Goal: Check status: Check status

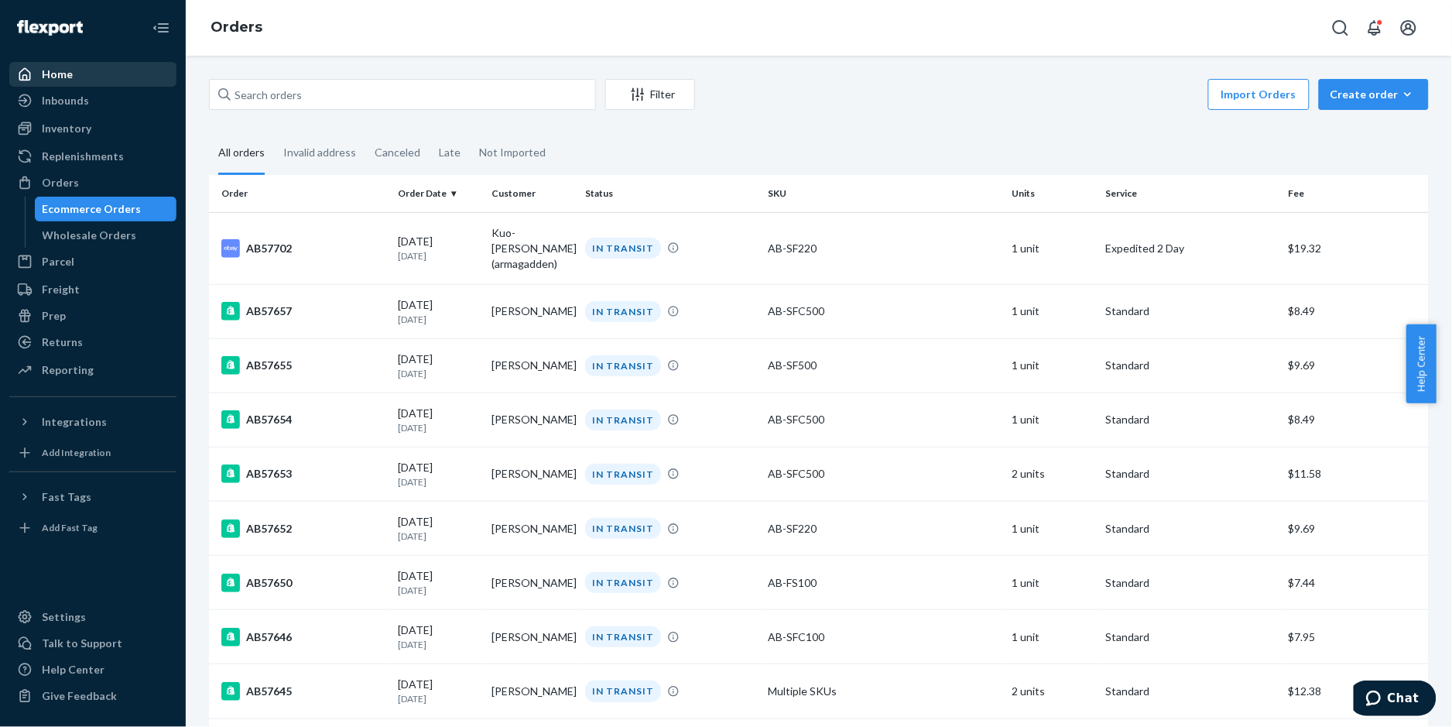
click at [57, 74] on div "Home" at bounding box center [57, 74] width 31 height 15
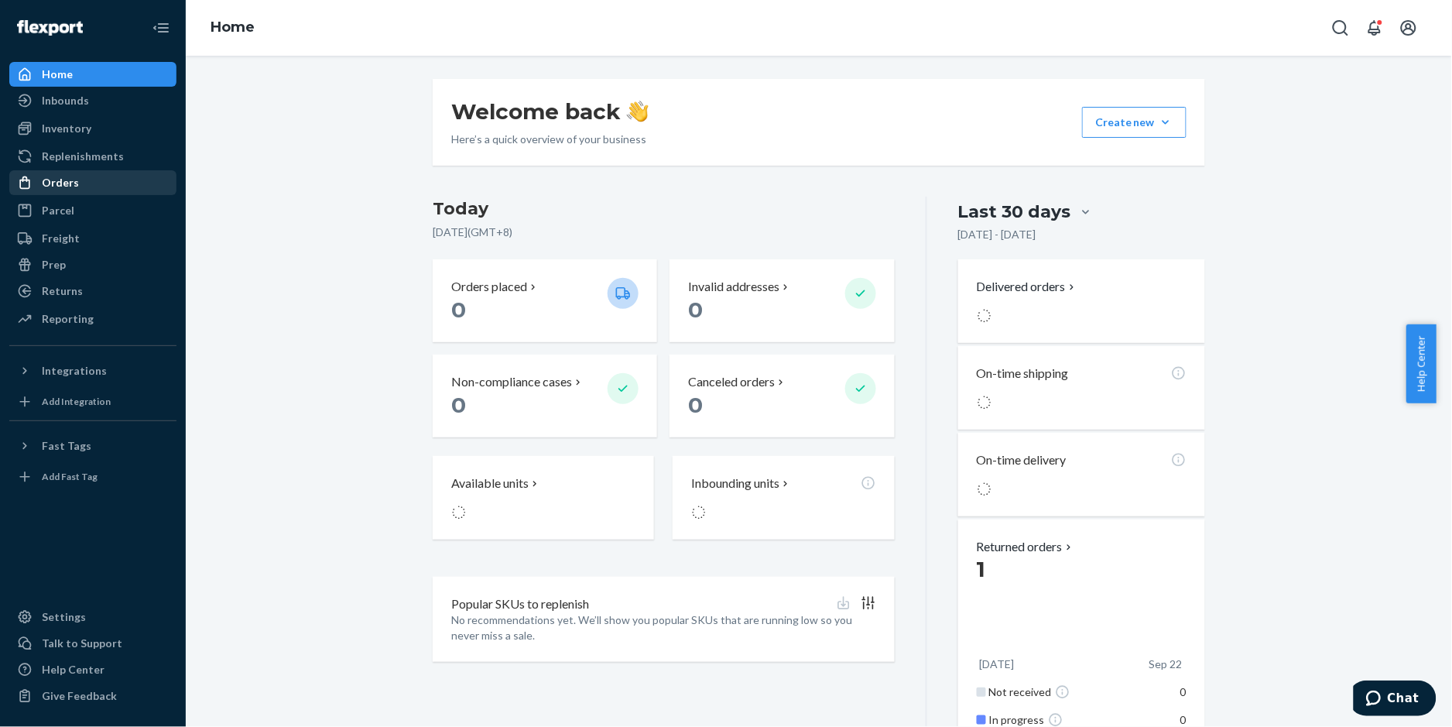
click at [63, 178] on div "Orders" at bounding box center [60, 182] width 37 height 15
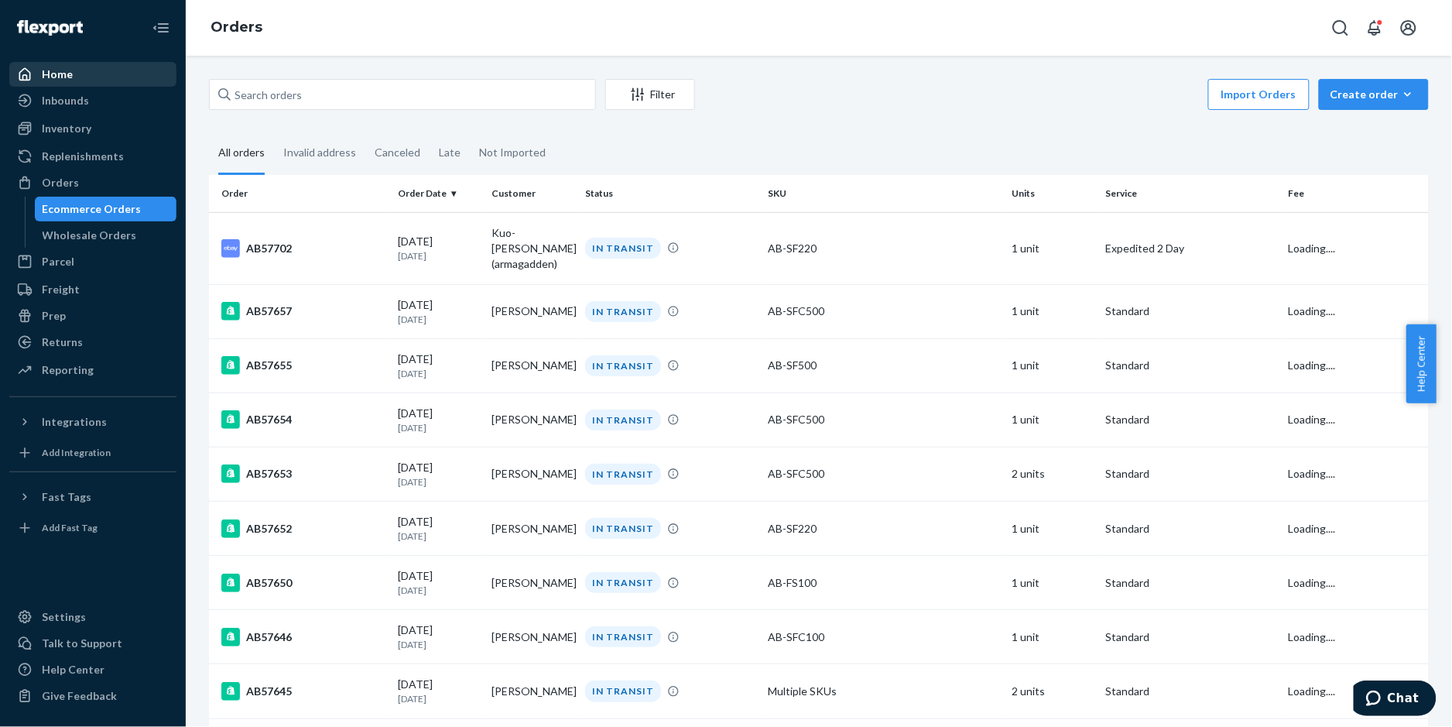
click at [71, 73] on div "Home" at bounding box center [93, 74] width 164 height 22
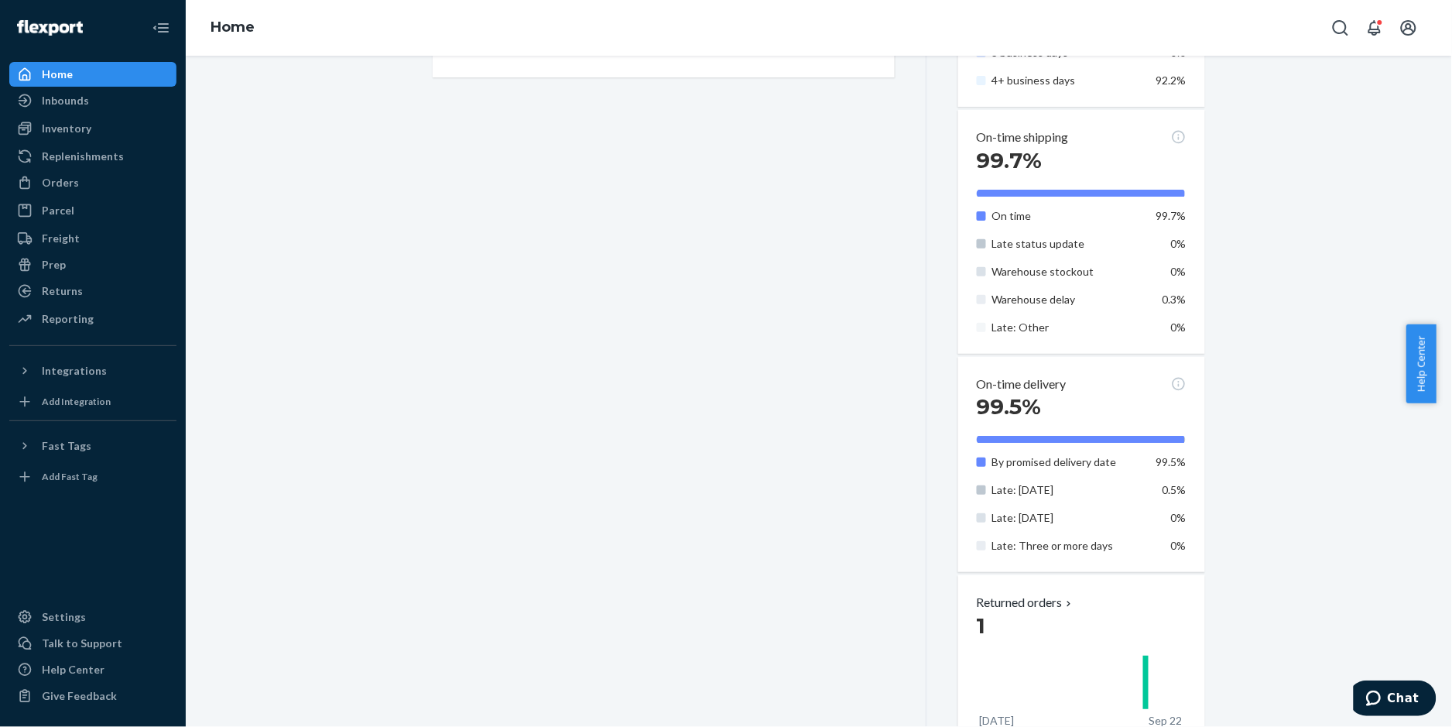
scroll to position [722, 0]
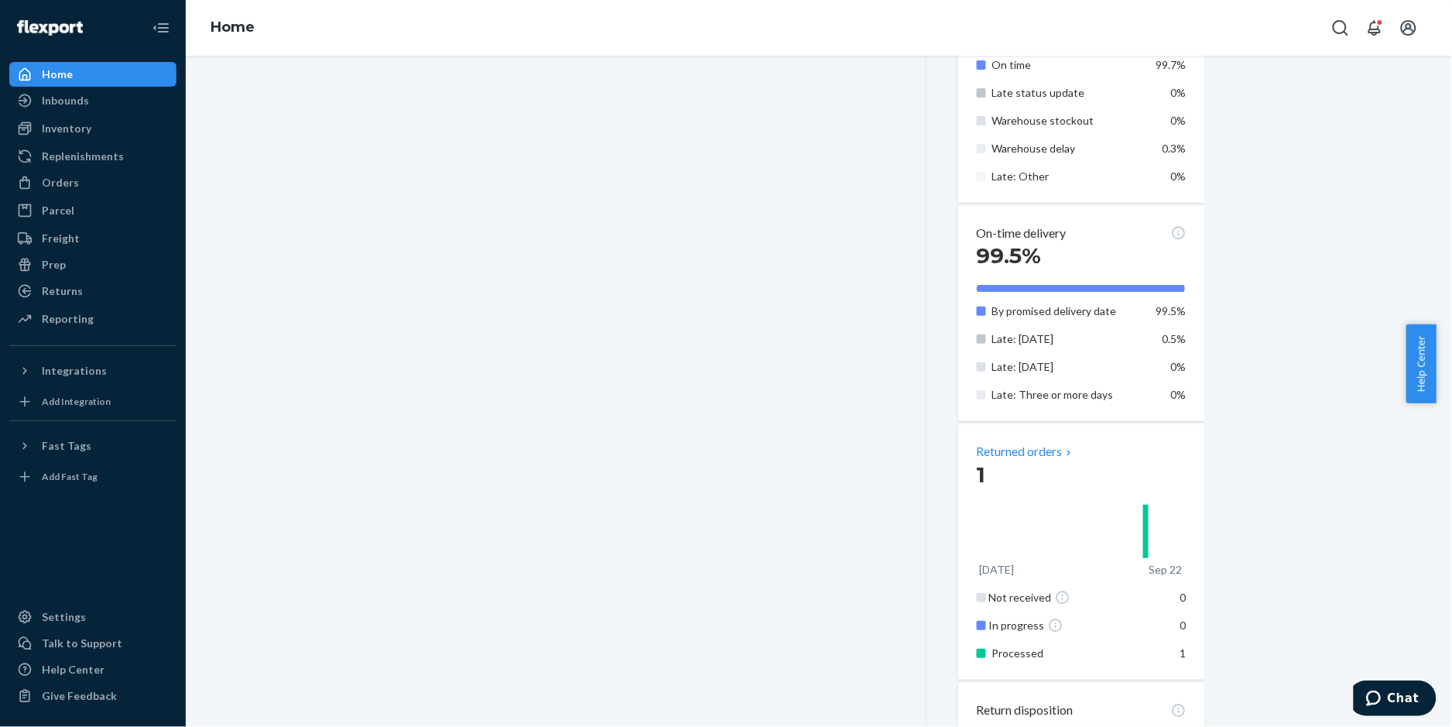
click at [1013, 454] on p "Returned orders" at bounding box center [1026, 452] width 98 height 18
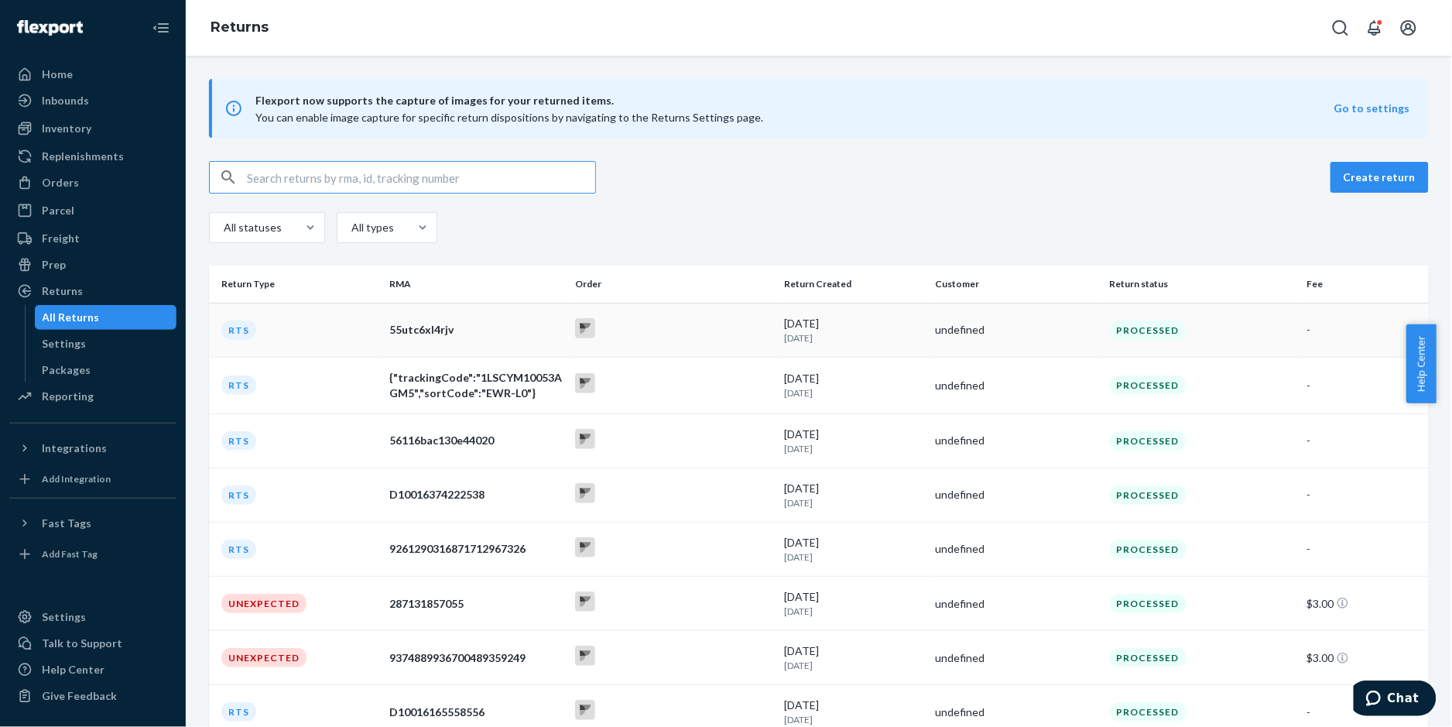
click at [417, 330] on div "55utc6xl4rjv" at bounding box center [475, 329] width 173 height 15
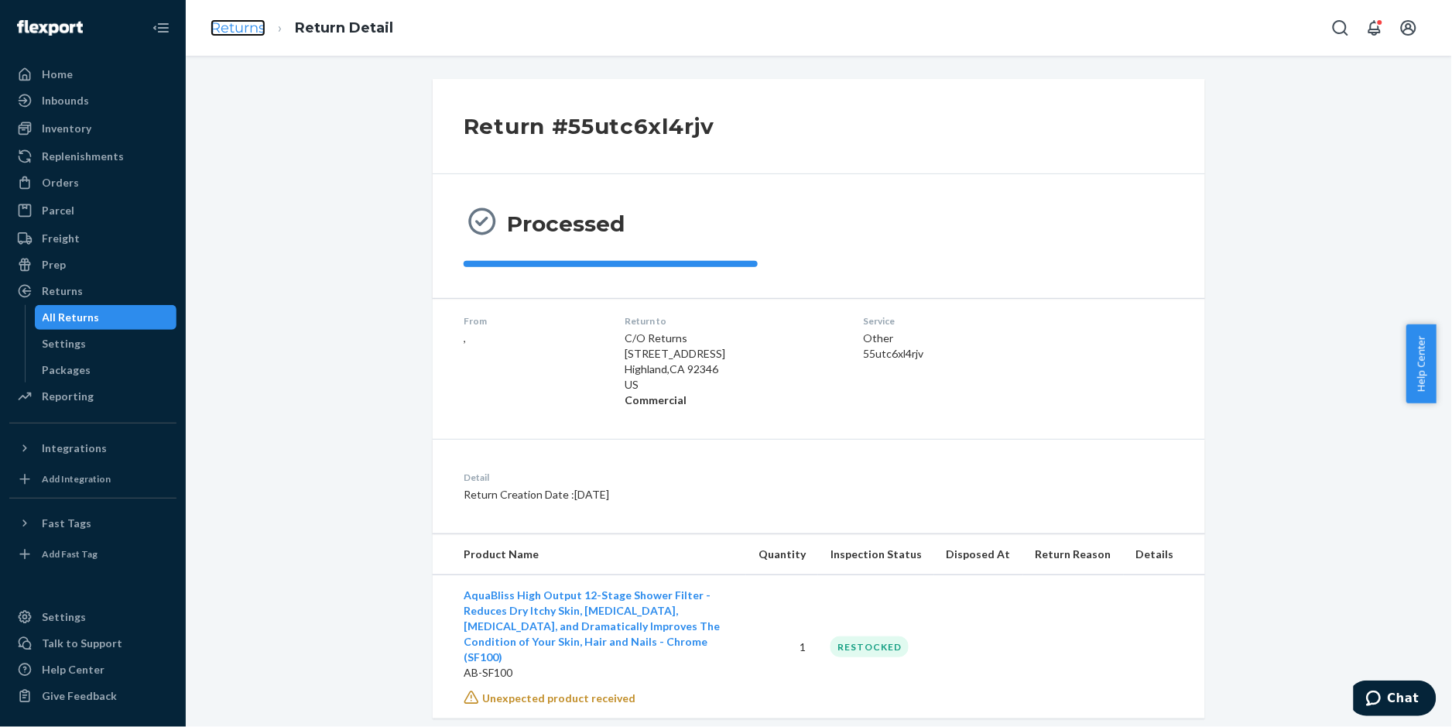
click at [238, 26] on link "Returns" at bounding box center [238, 27] width 55 height 17
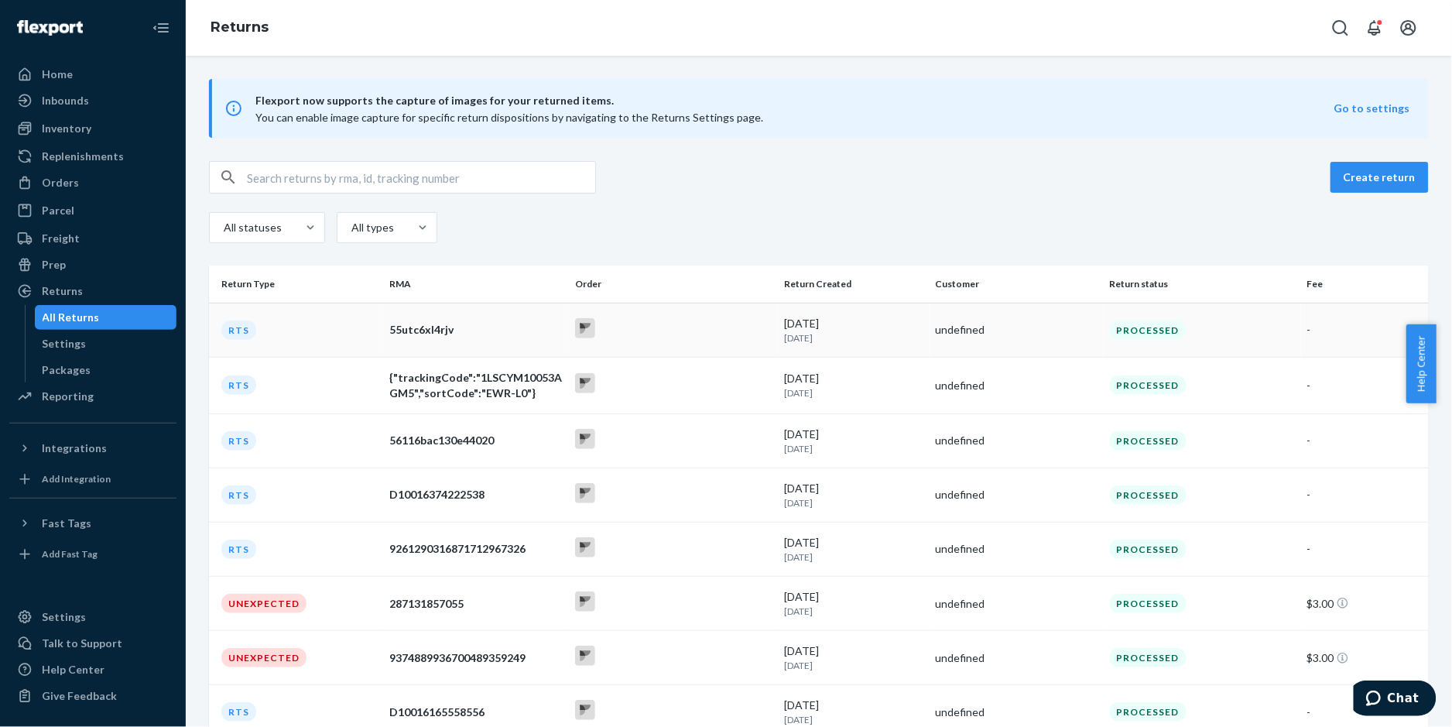
click at [1301, 324] on td "-" at bounding box center [1365, 330] width 128 height 54
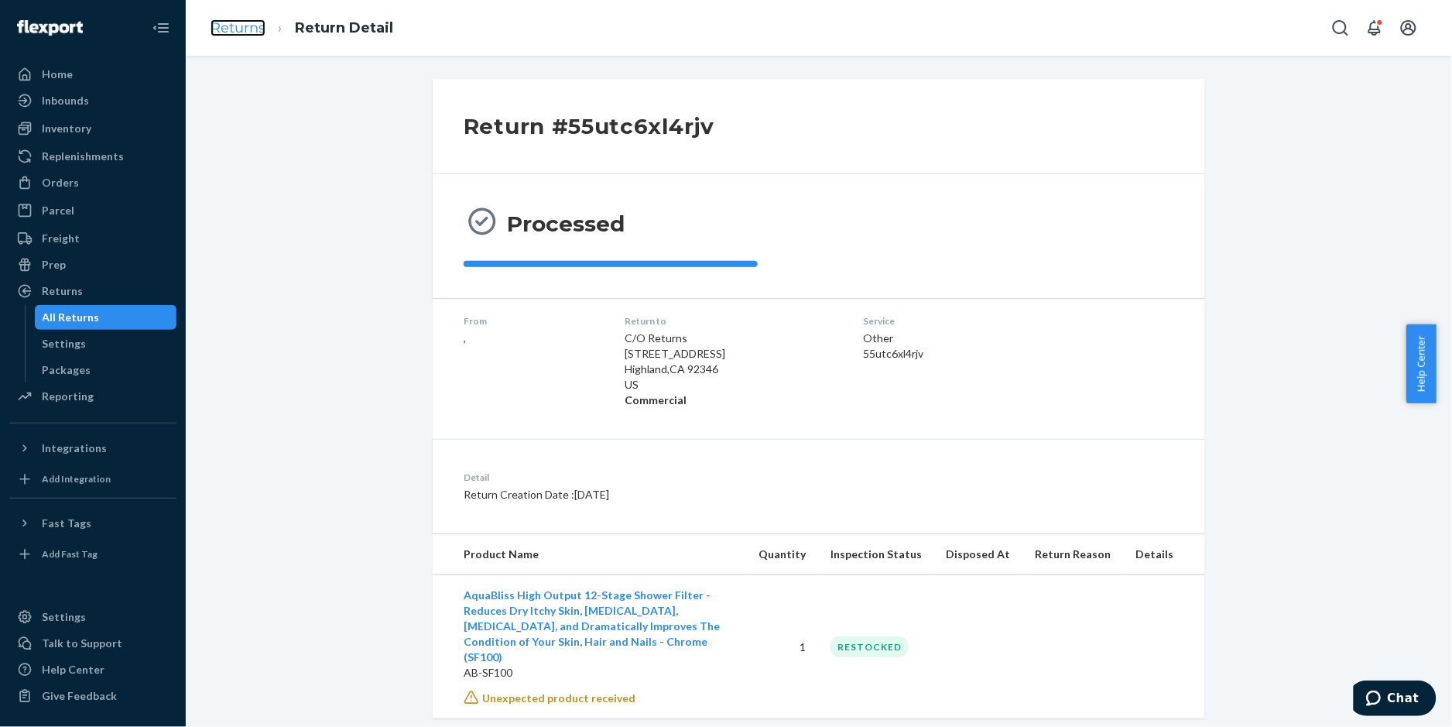
click at [234, 31] on link "Returns" at bounding box center [238, 27] width 55 height 17
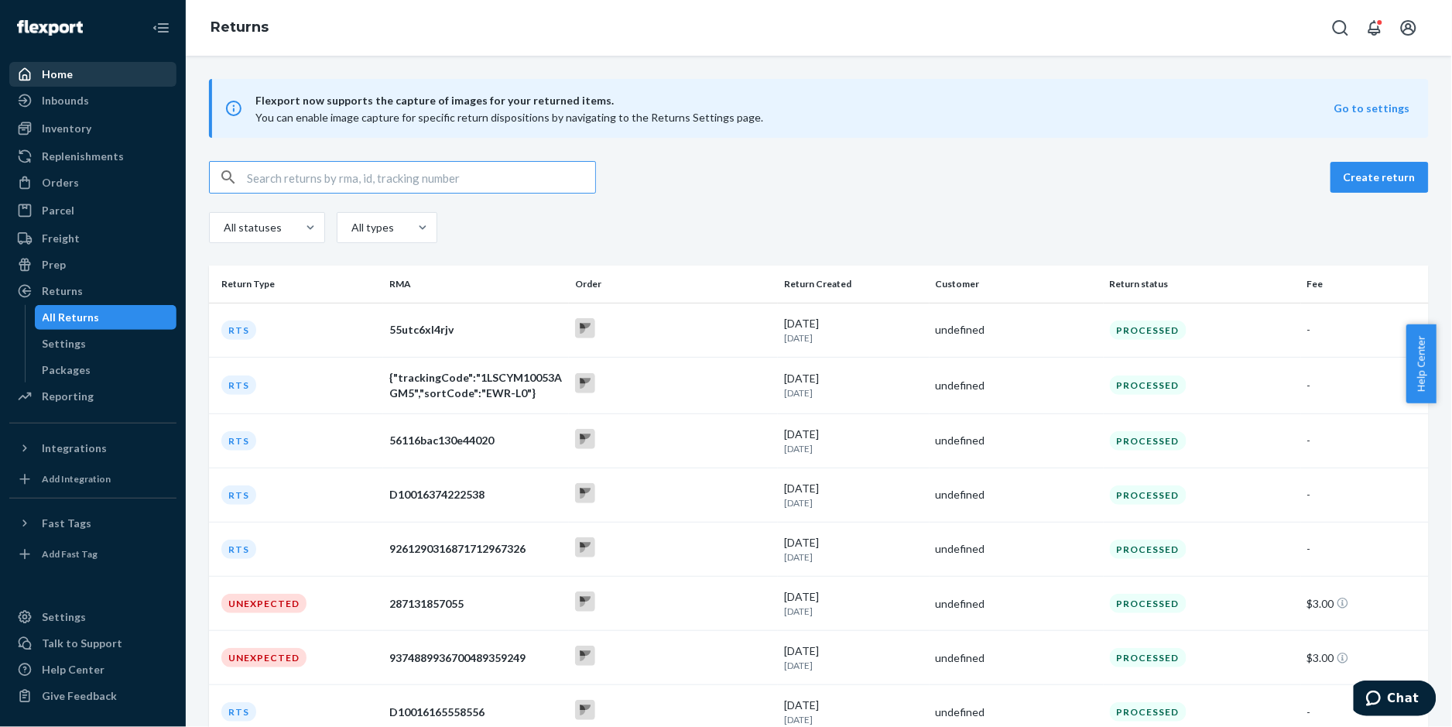
click at [71, 81] on div "Home" at bounding box center [93, 74] width 164 height 22
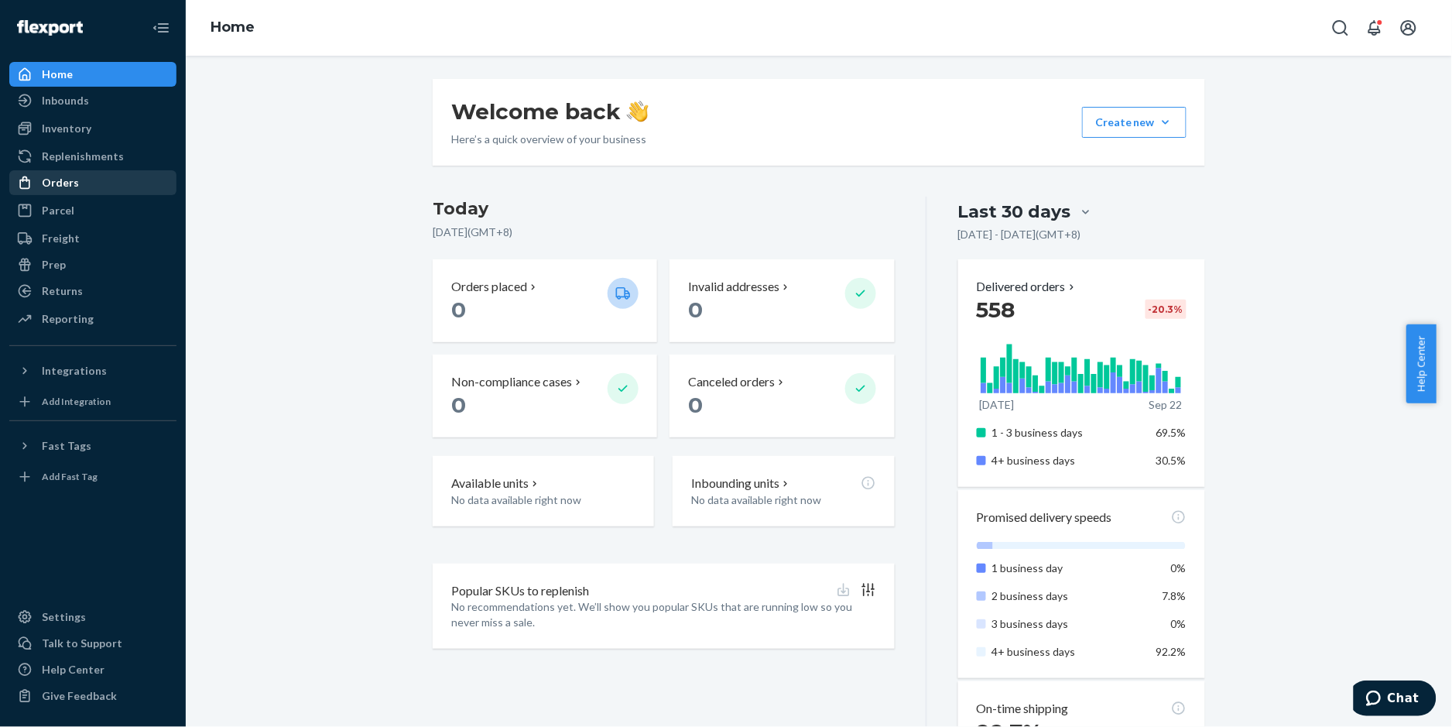
click at [82, 186] on div "Orders" at bounding box center [93, 183] width 164 height 22
